Goal: Task Accomplishment & Management: Use online tool/utility

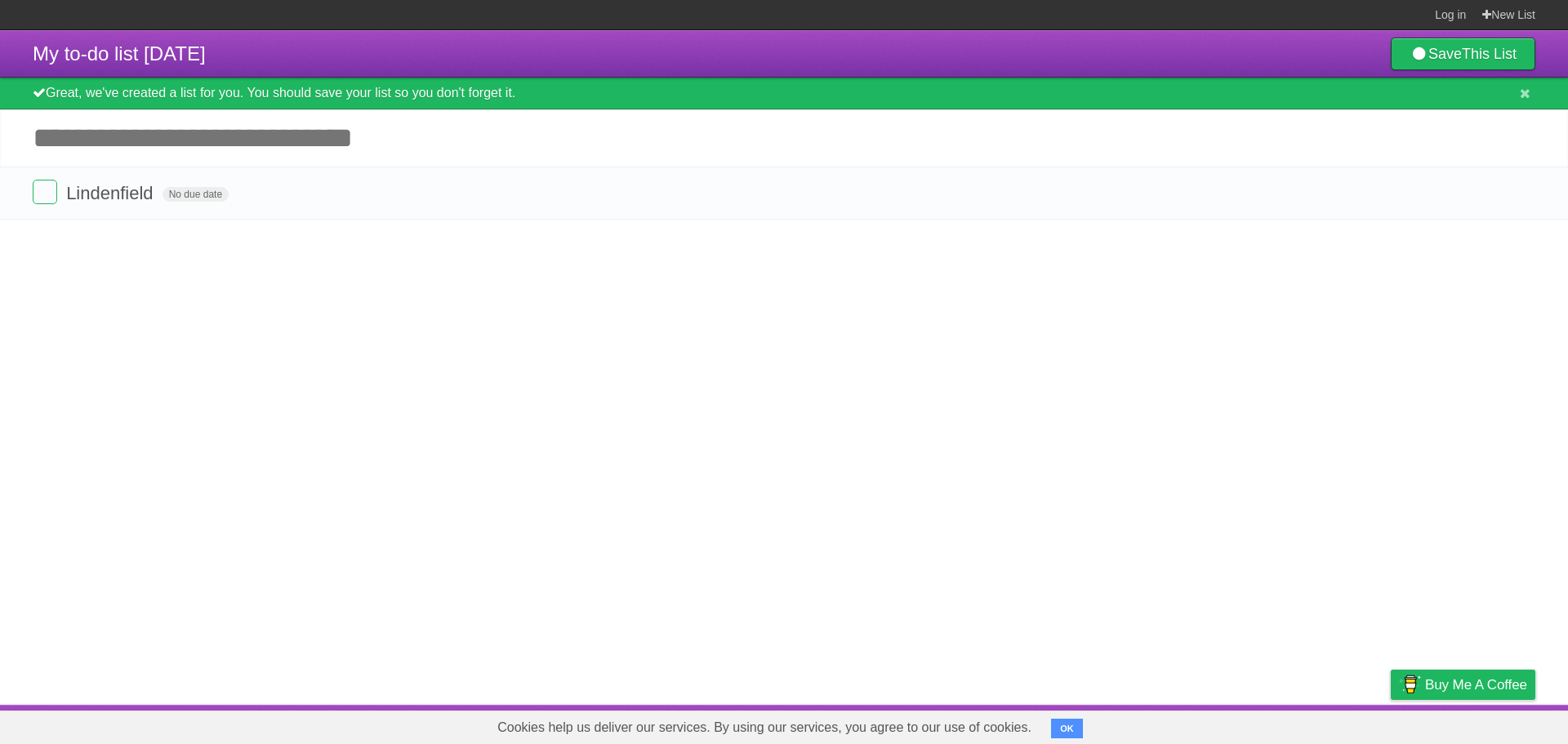
click at [282, 139] on input "Add another task" at bounding box center [784, 138] width 1568 height 57
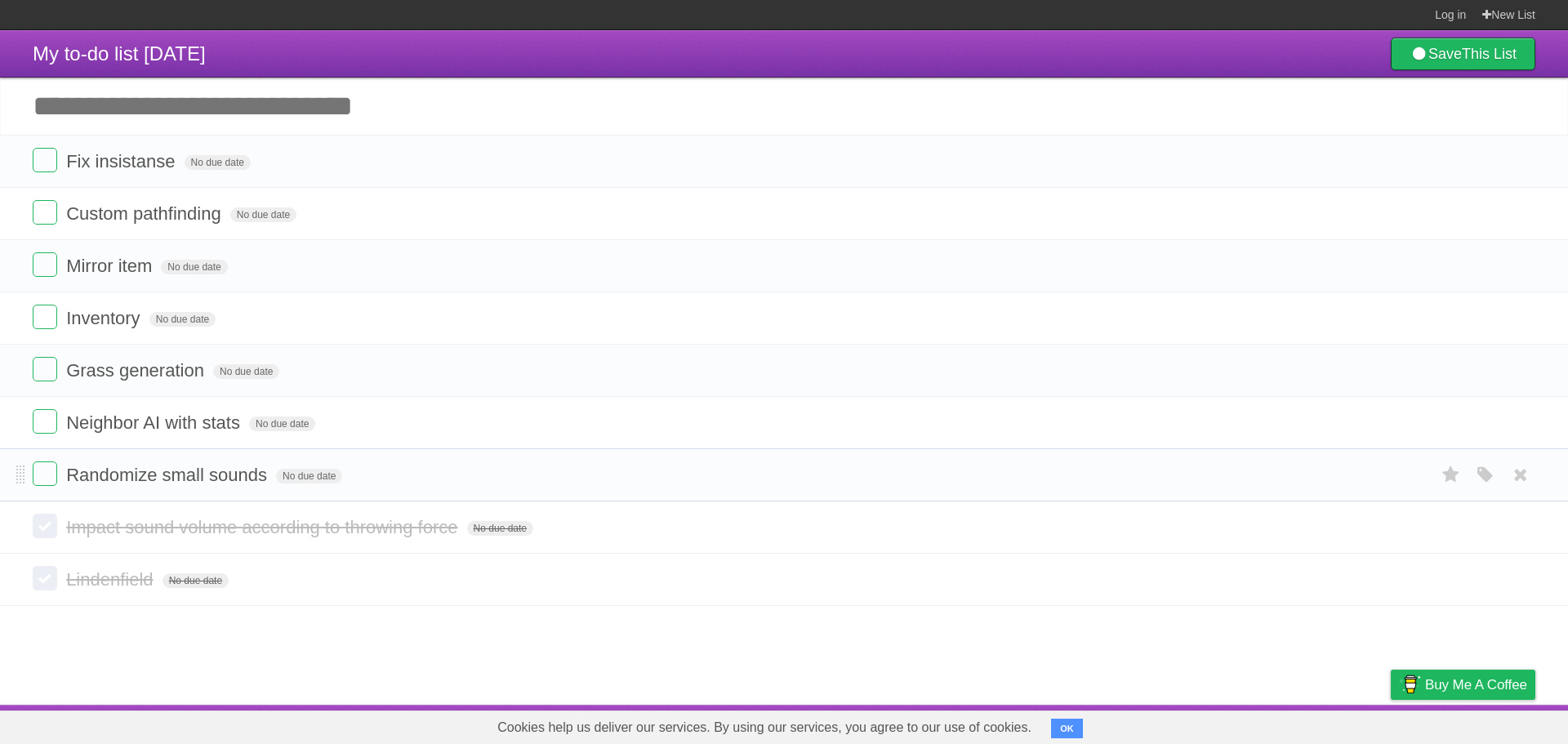
drag, startPoint x: 43, startPoint y: 477, endPoint x: 122, endPoint y: 498, distance: 81.7
click at [44, 477] on label at bounding box center [44, 473] width 24 height 24
